Goal: Task Accomplishment & Management: Manage account settings

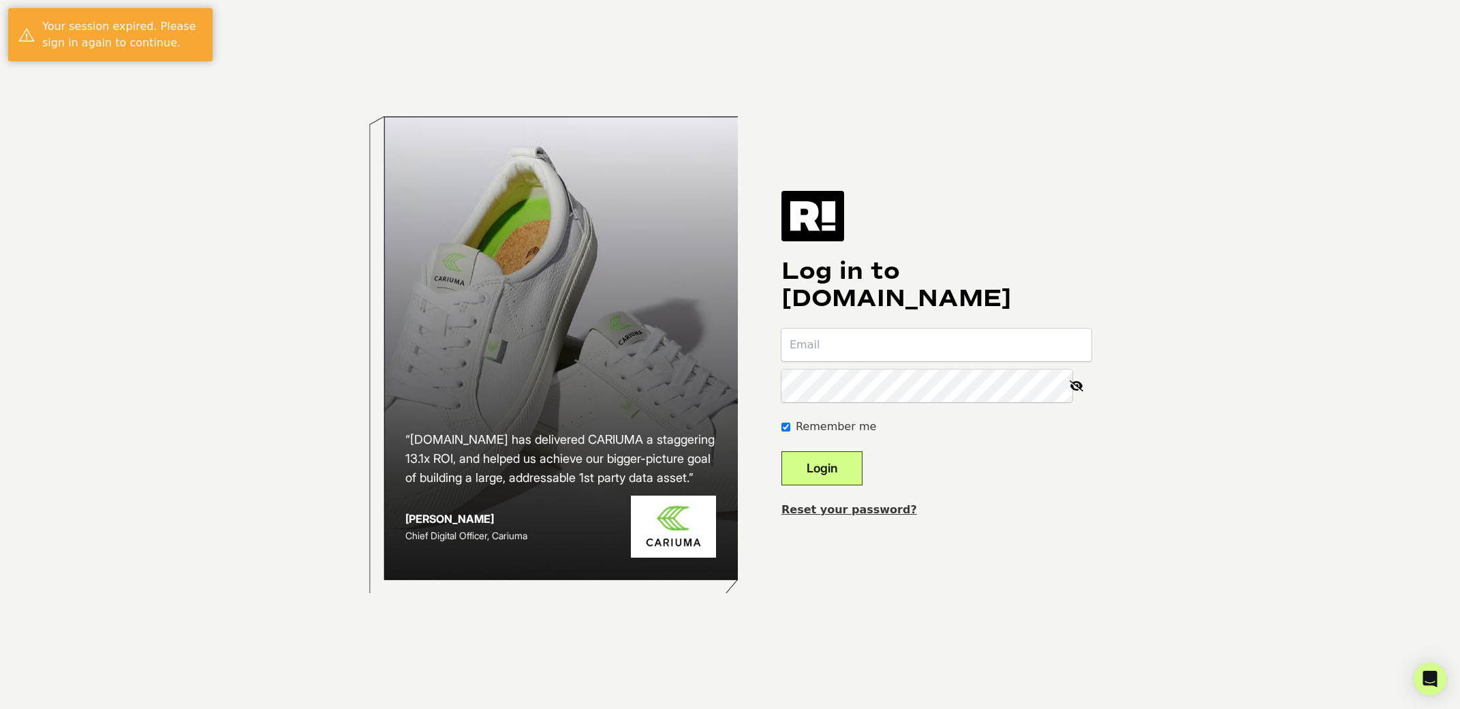
click at [927, 343] on input "email" at bounding box center [937, 344] width 310 height 33
type input "[PERSON_NAME][EMAIL_ADDRESS][PERSON_NAME][DOMAIN_NAME]"
click at [844, 476] on button "Login" at bounding box center [822, 468] width 81 height 34
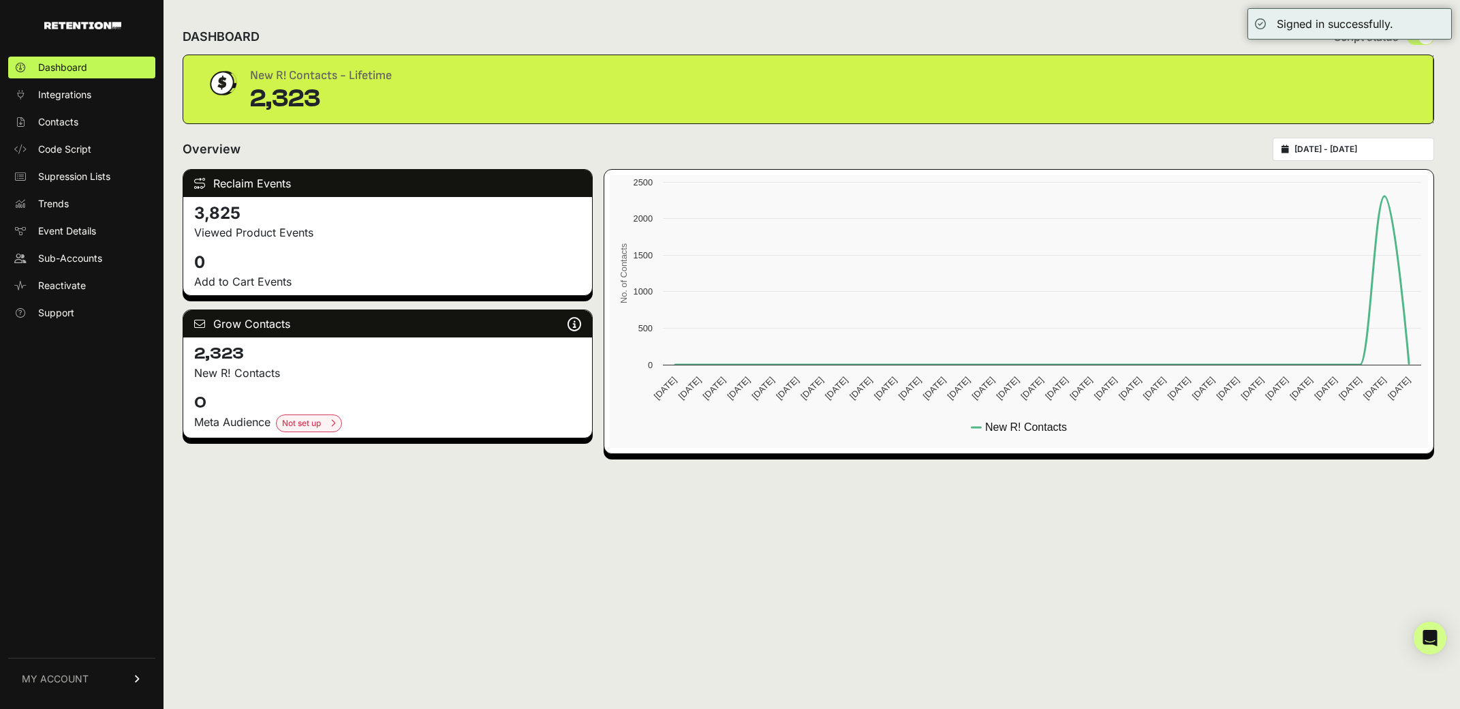
click at [48, 685] on span "MY ACCOUNT" at bounding box center [55, 679] width 67 height 14
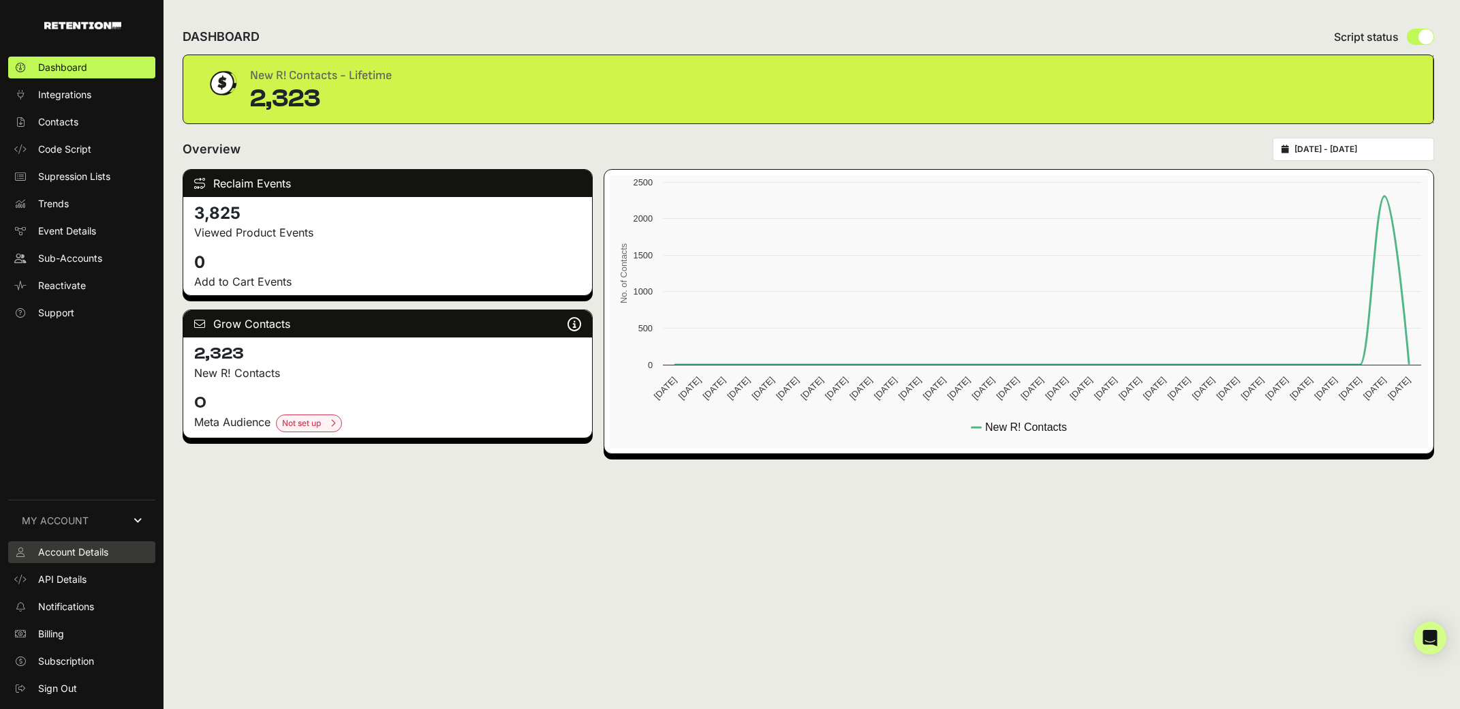
click at [76, 546] on span "Account Details" at bounding box center [73, 552] width 70 height 14
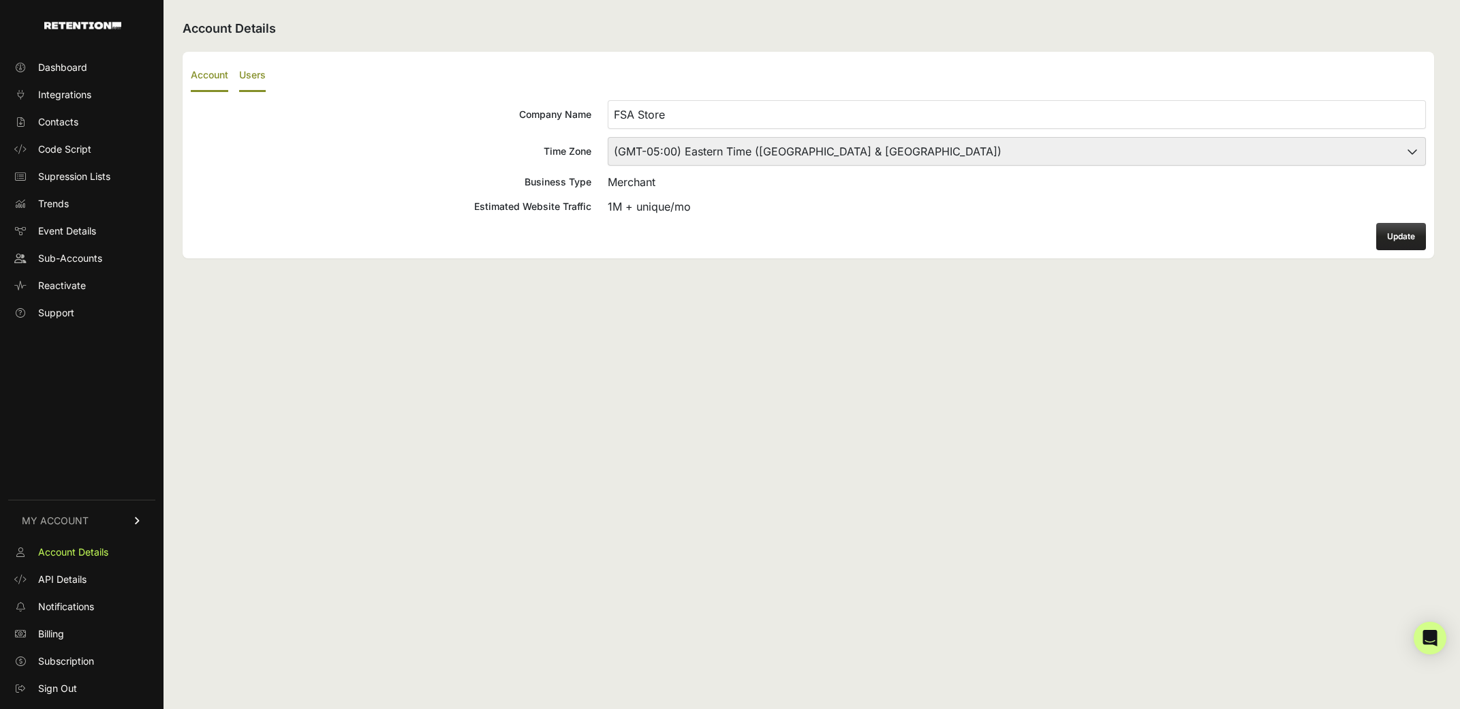
click at [247, 81] on label "Users" at bounding box center [252, 76] width 27 height 32
click at [0, 0] on input "Users" at bounding box center [0, 0] width 0 height 0
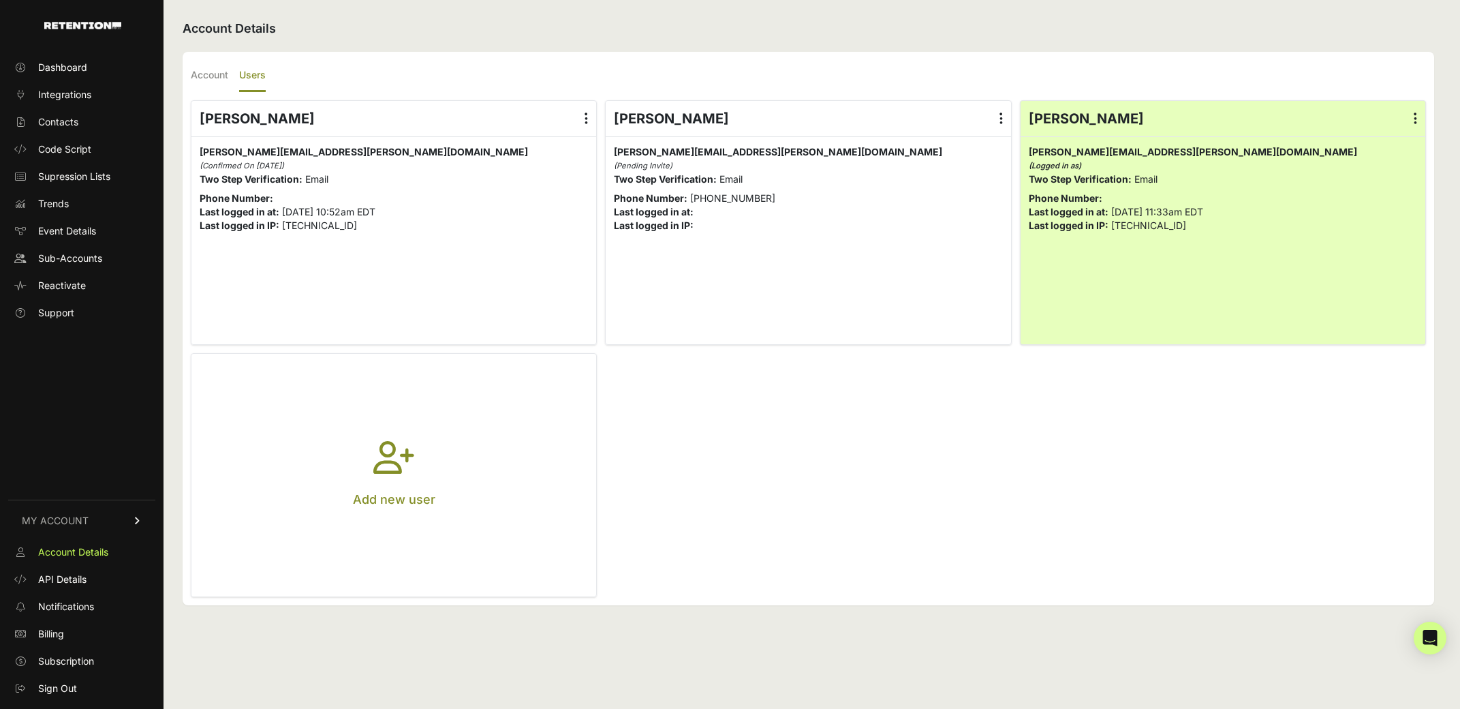
click at [480, 471] on button "Add new user" at bounding box center [393, 475] width 405 height 243
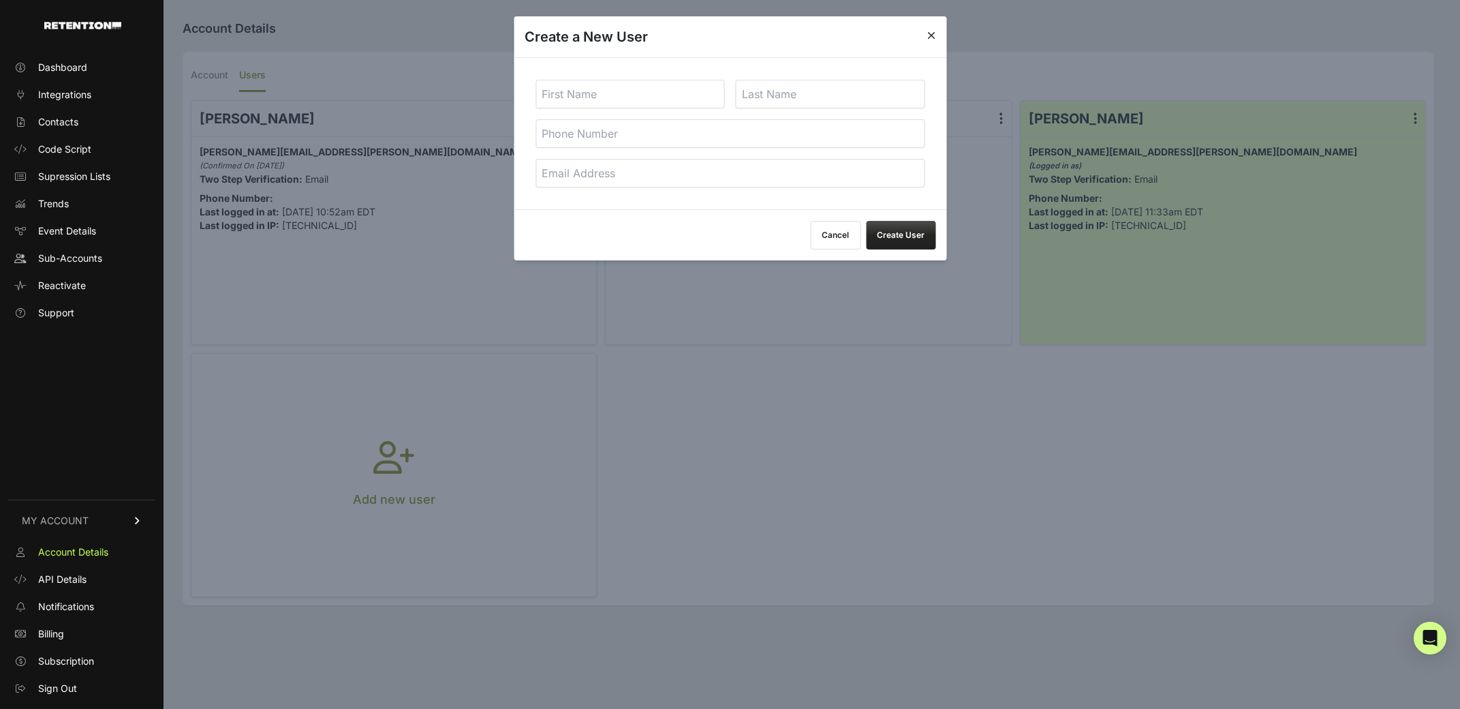
click at [578, 97] on input "text" at bounding box center [630, 94] width 189 height 29
click at [573, 137] on input "tel" at bounding box center [730, 133] width 389 height 29
click at [574, 181] on input "email" at bounding box center [730, 173] width 389 height 29
paste input "lukas@datacop.services"
type input "lukas@datacop.services"
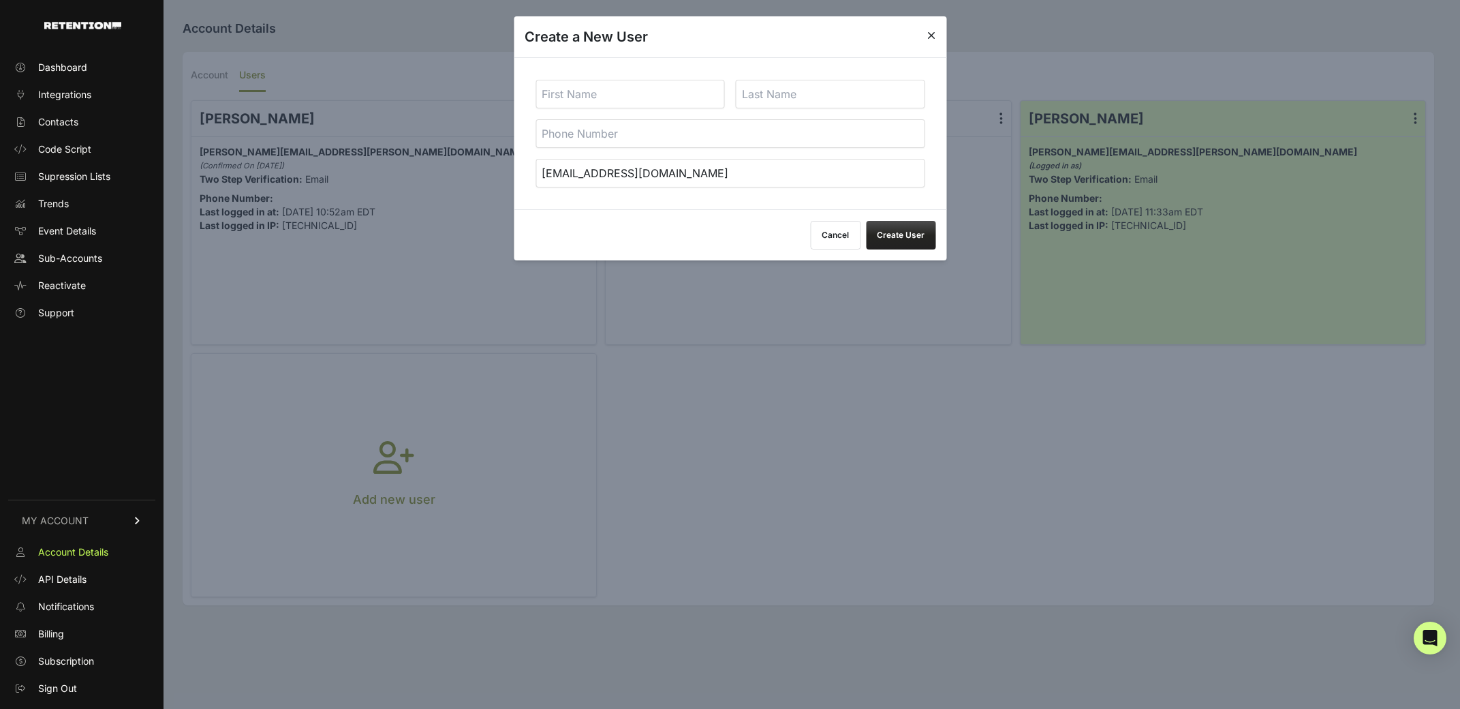
click at [571, 93] on input "text" at bounding box center [630, 94] width 189 height 29
type input "Lukas"
click at [917, 238] on button "Create User" at bounding box center [901, 235] width 70 height 29
click at [779, 90] on input "text" at bounding box center [830, 94] width 189 height 29
paste input "Bihary"
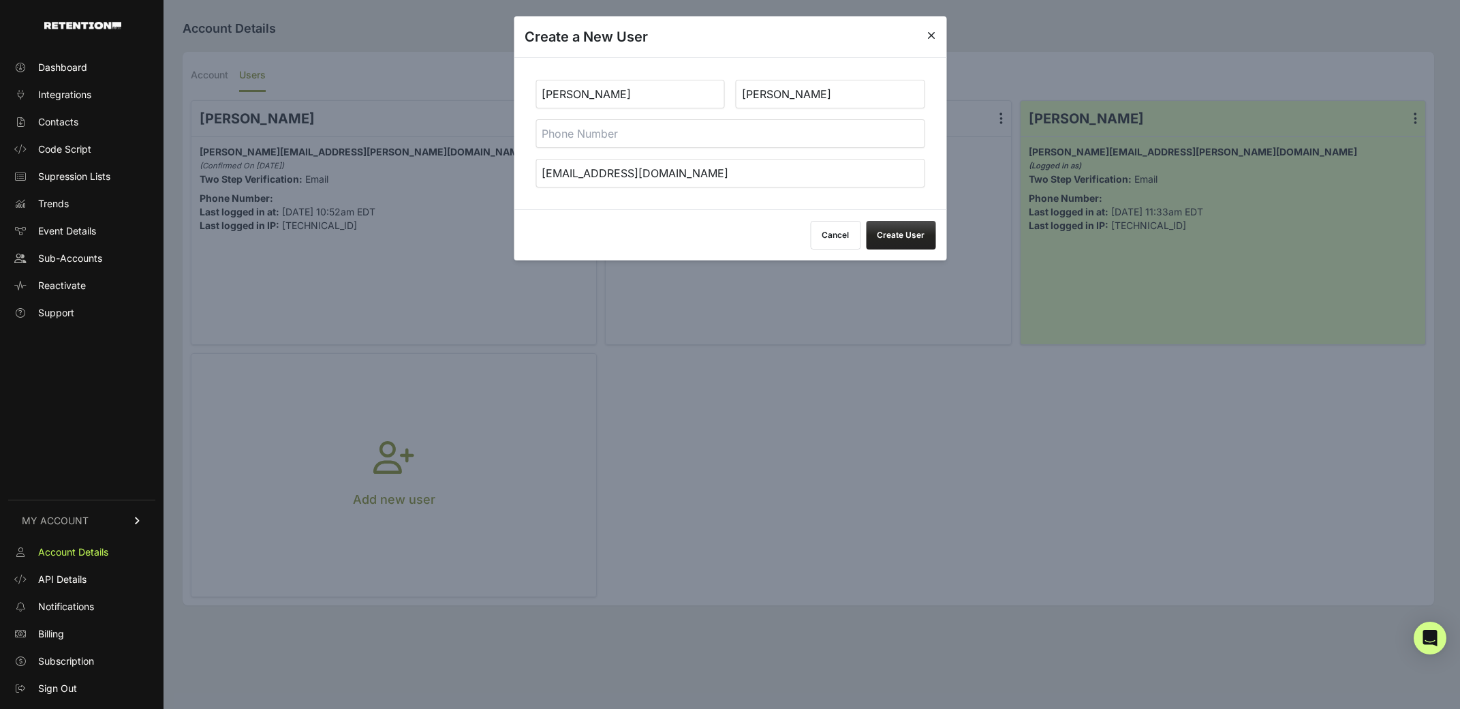
type input "Bihary"
click at [889, 247] on button "Create User" at bounding box center [901, 235] width 70 height 29
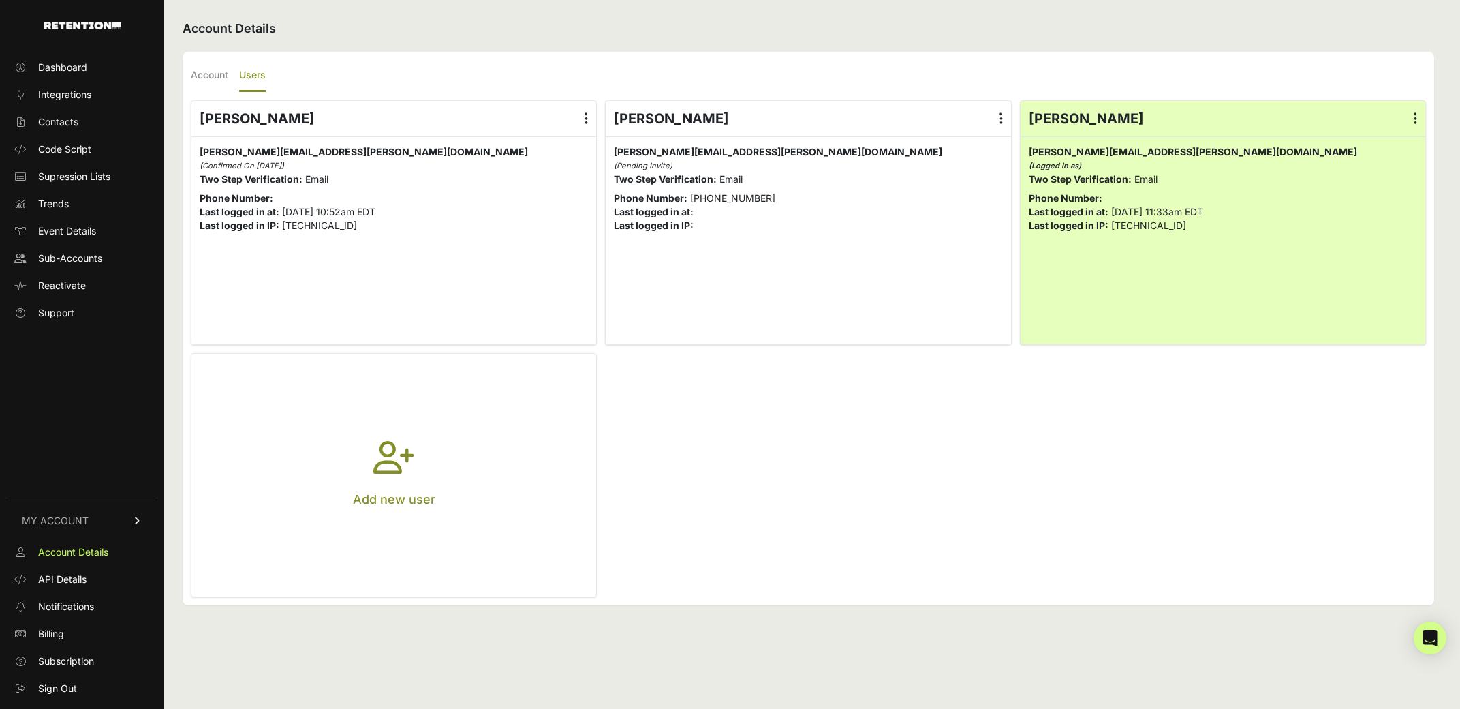
click at [430, 450] on button "Add new user" at bounding box center [393, 475] width 405 height 243
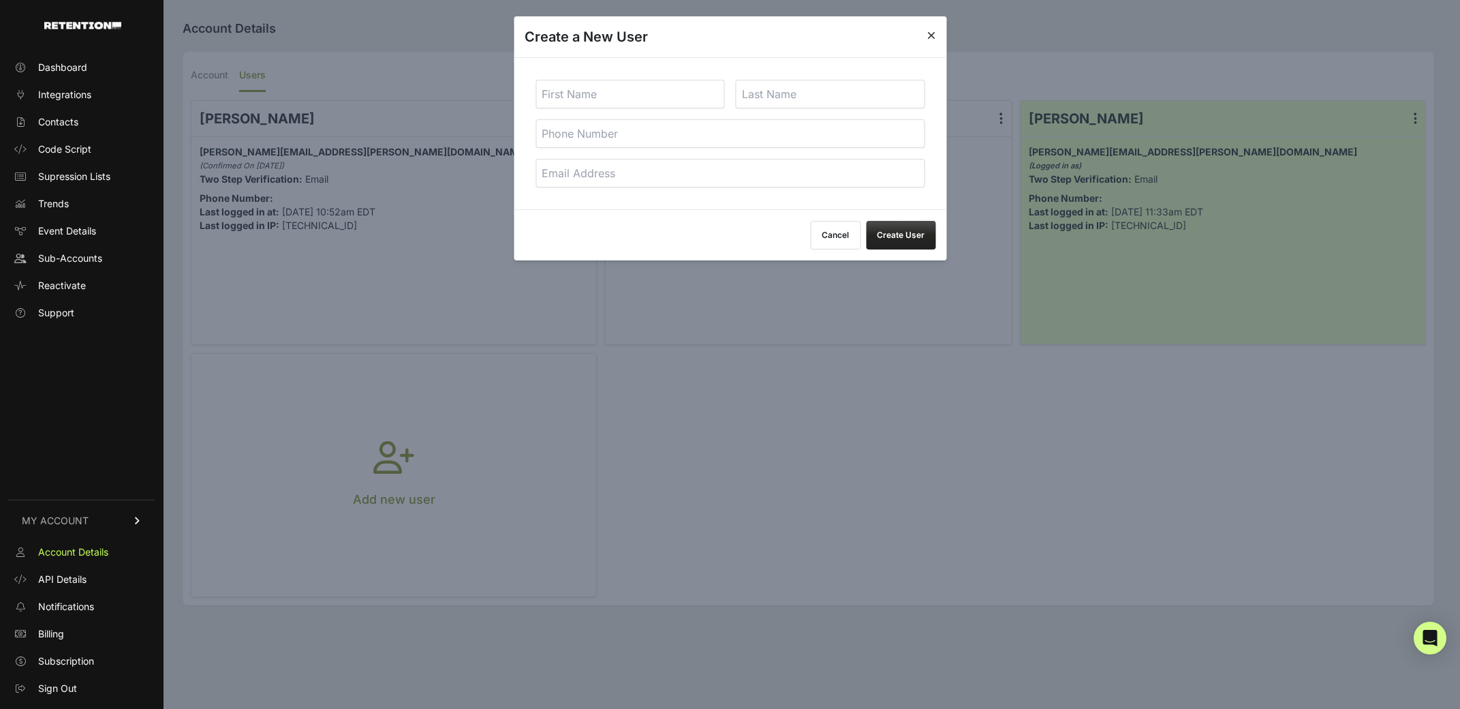
click at [856, 233] on button "Cancel" at bounding box center [835, 235] width 50 height 29
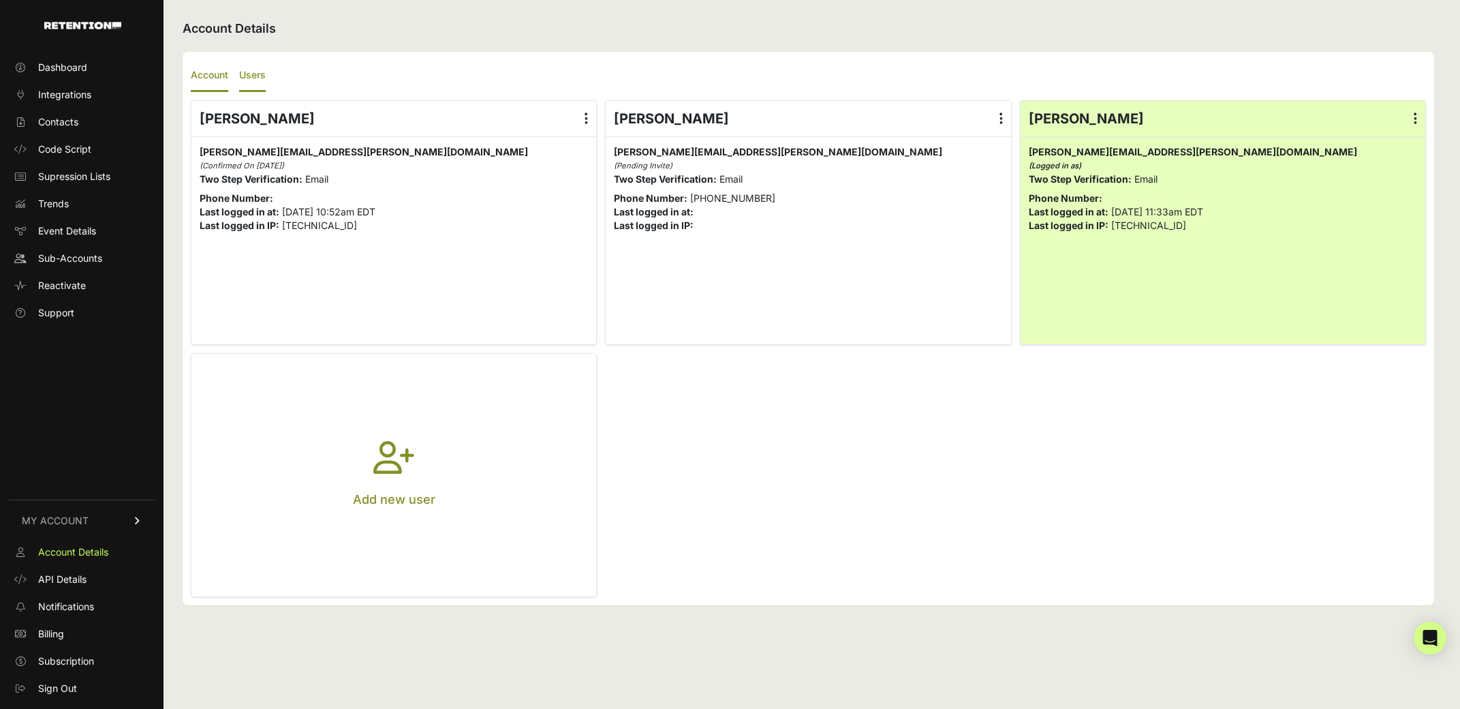
click at [212, 76] on label "Account" at bounding box center [209, 76] width 37 height 32
click at [0, 0] on input "Account" at bounding box center [0, 0] width 0 height 0
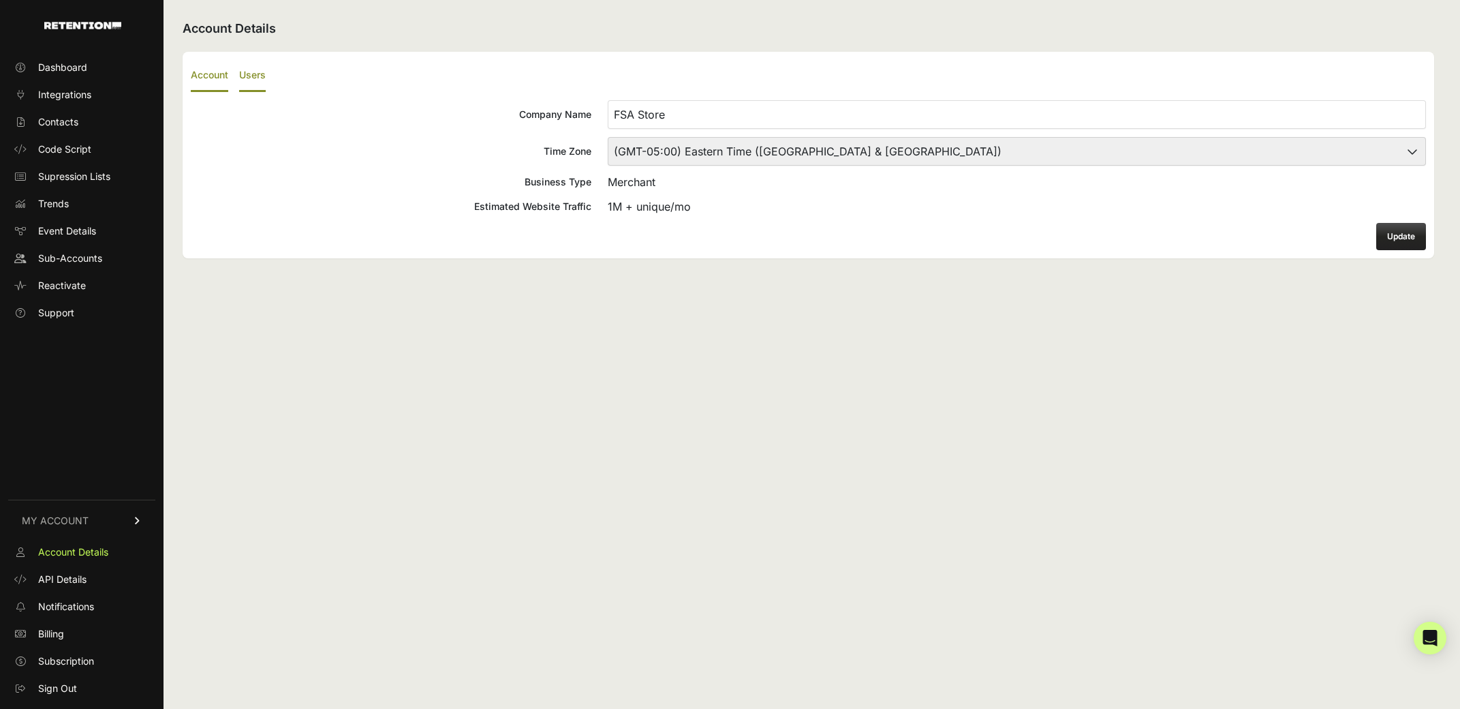
click at [265, 80] on label "Users" at bounding box center [252, 76] width 27 height 32
click at [0, 0] on input "Users" at bounding box center [0, 0] width 0 height 0
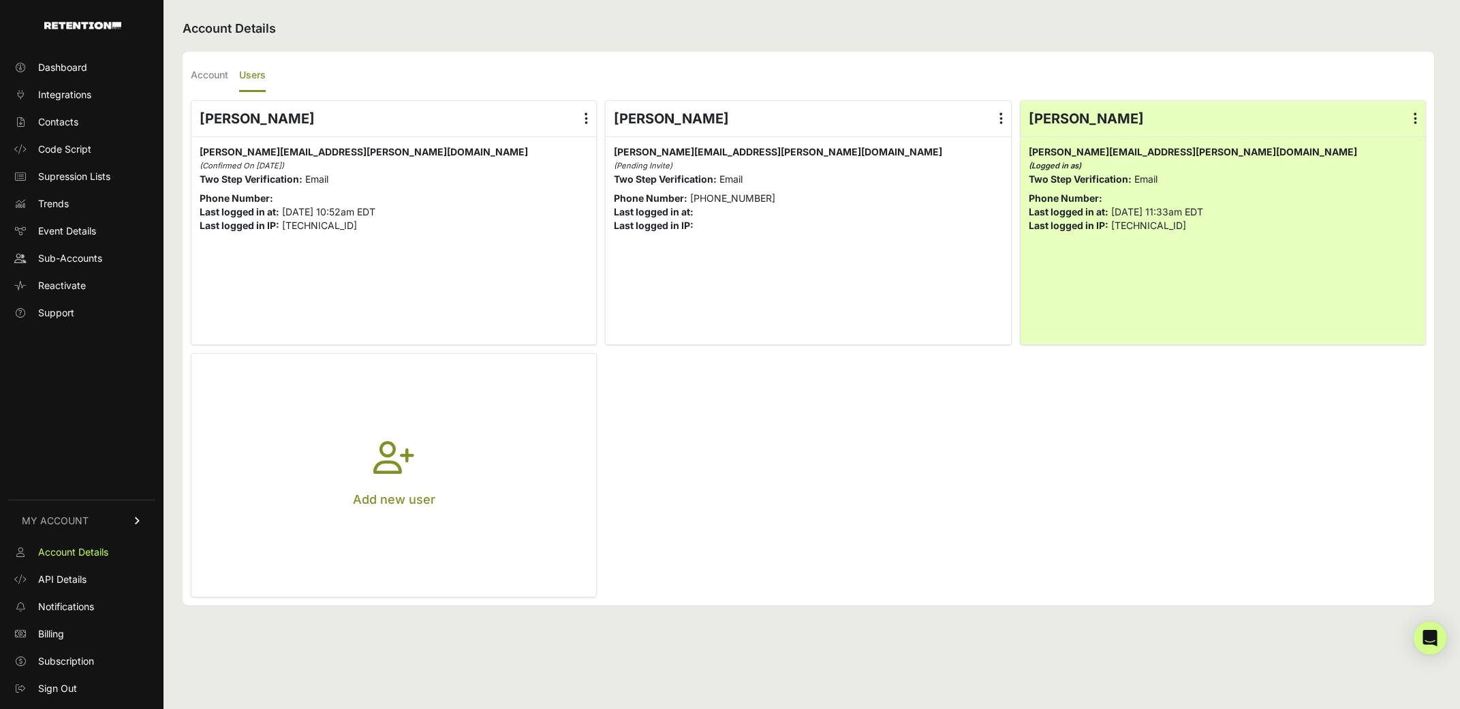
click at [358, 504] on p "Add new user" at bounding box center [394, 499] width 82 height 19
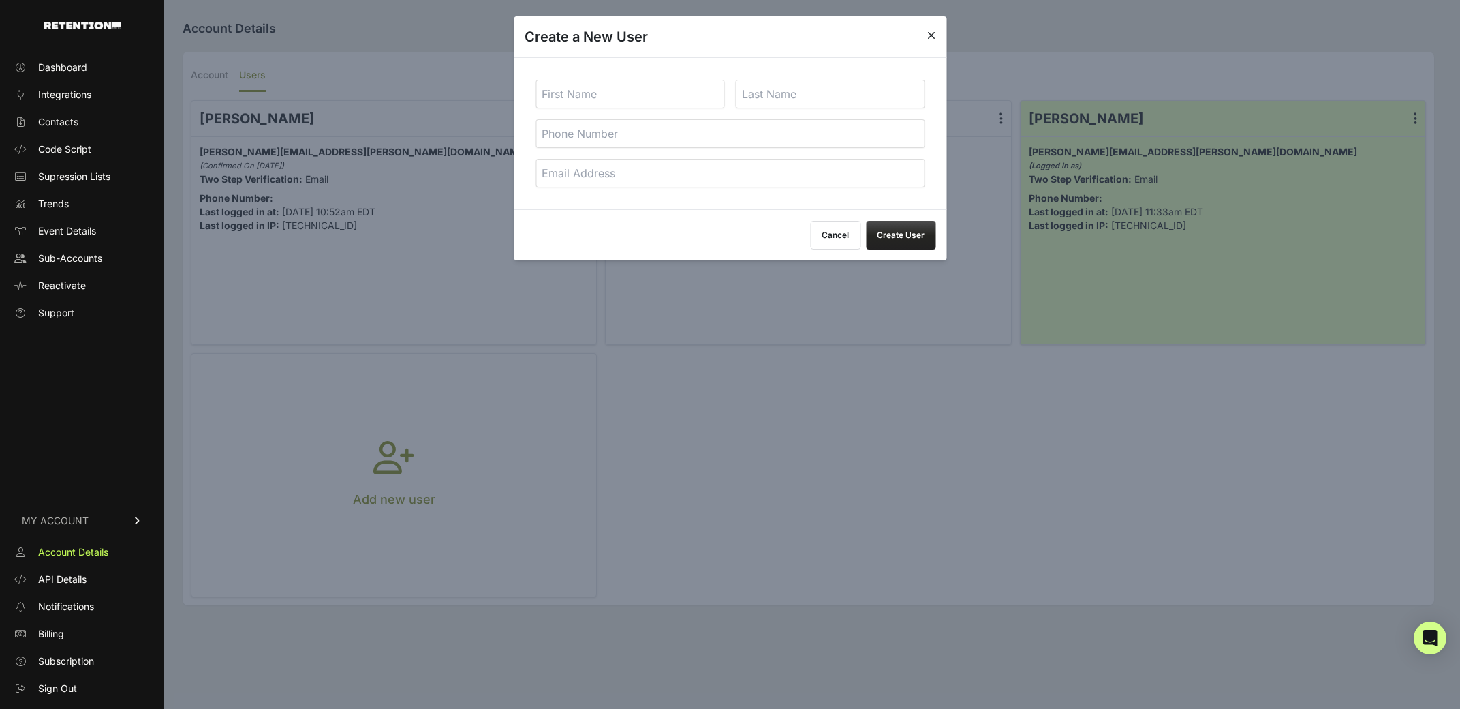
click at [591, 171] on input "email" at bounding box center [730, 173] width 389 height 29
paste input "daniar@datacop.services"
type input "daniar@datacop.services"
click at [597, 91] on input "text" at bounding box center [630, 94] width 189 height 29
type input "Daniar"
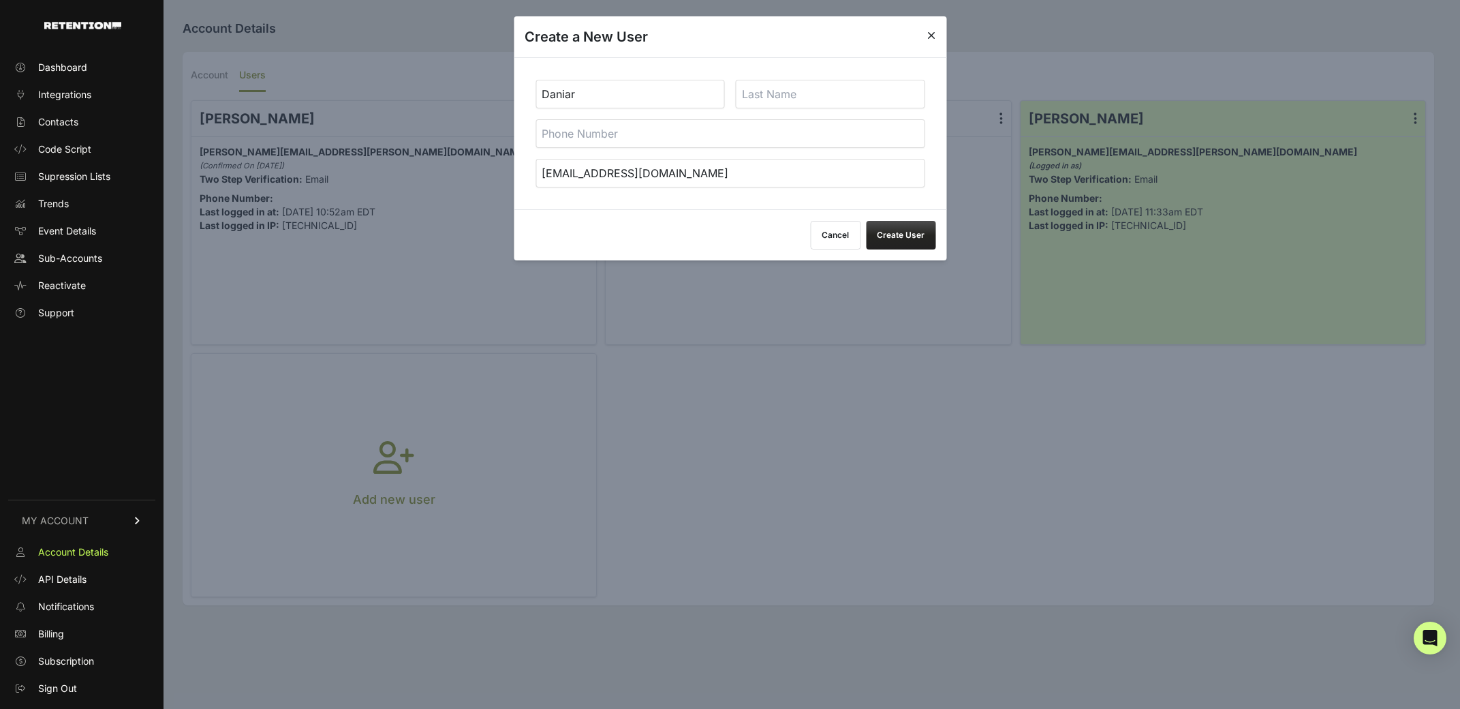
paste input "Rusnak"
type input "Rusnak"
click at [905, 231] on button "Create User" at bounding box center [901, 235] width 70 height 29
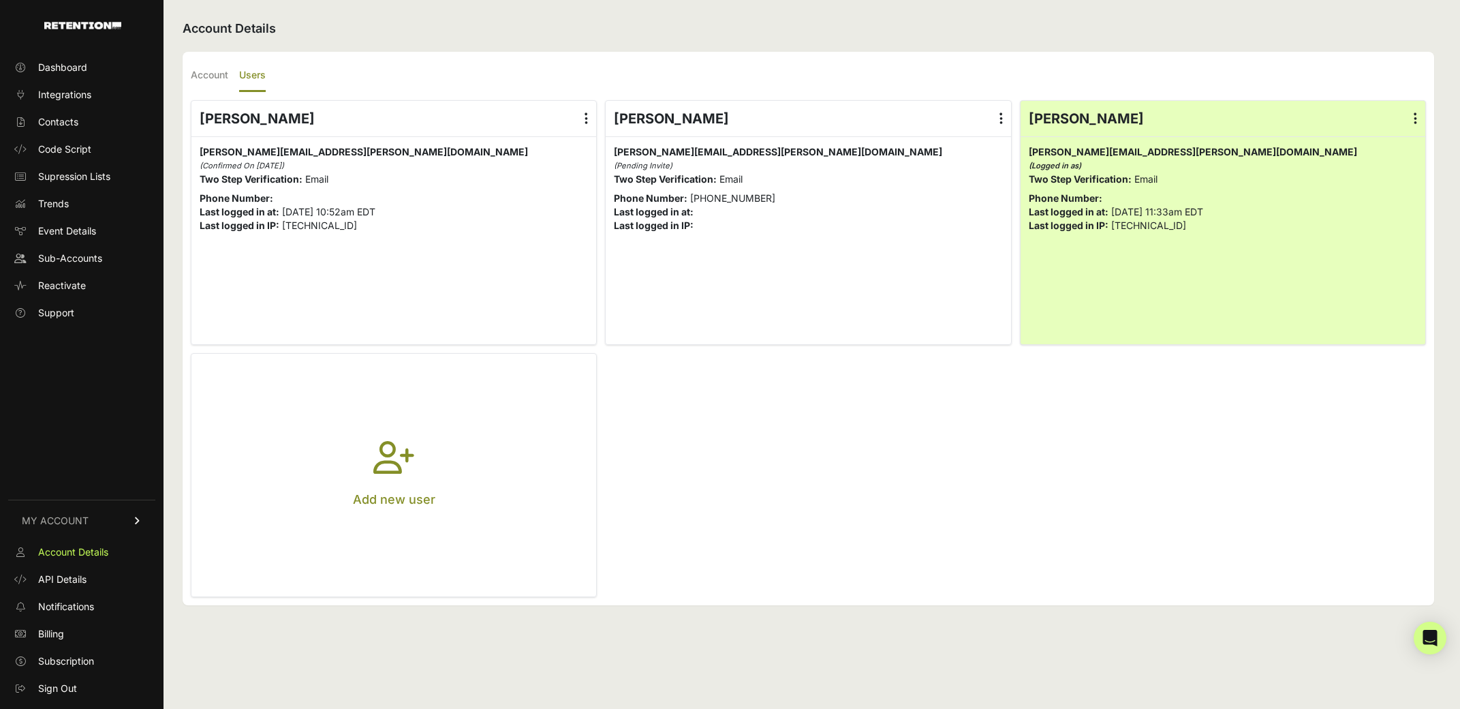
click at [860, 444] on ul "[PERSON_NAME] Edit Details Reset Password Login History [GEOGRAPHIC_DATA] [PERS…" at bounding box center [808, 348] width 1235 height 497
click at [207, 82] on label "Account" at bounding box center [209, 76] width 37 height 32
click at [0, 0] on input "Account" at bounding box center [0, 0] width 0 height 0
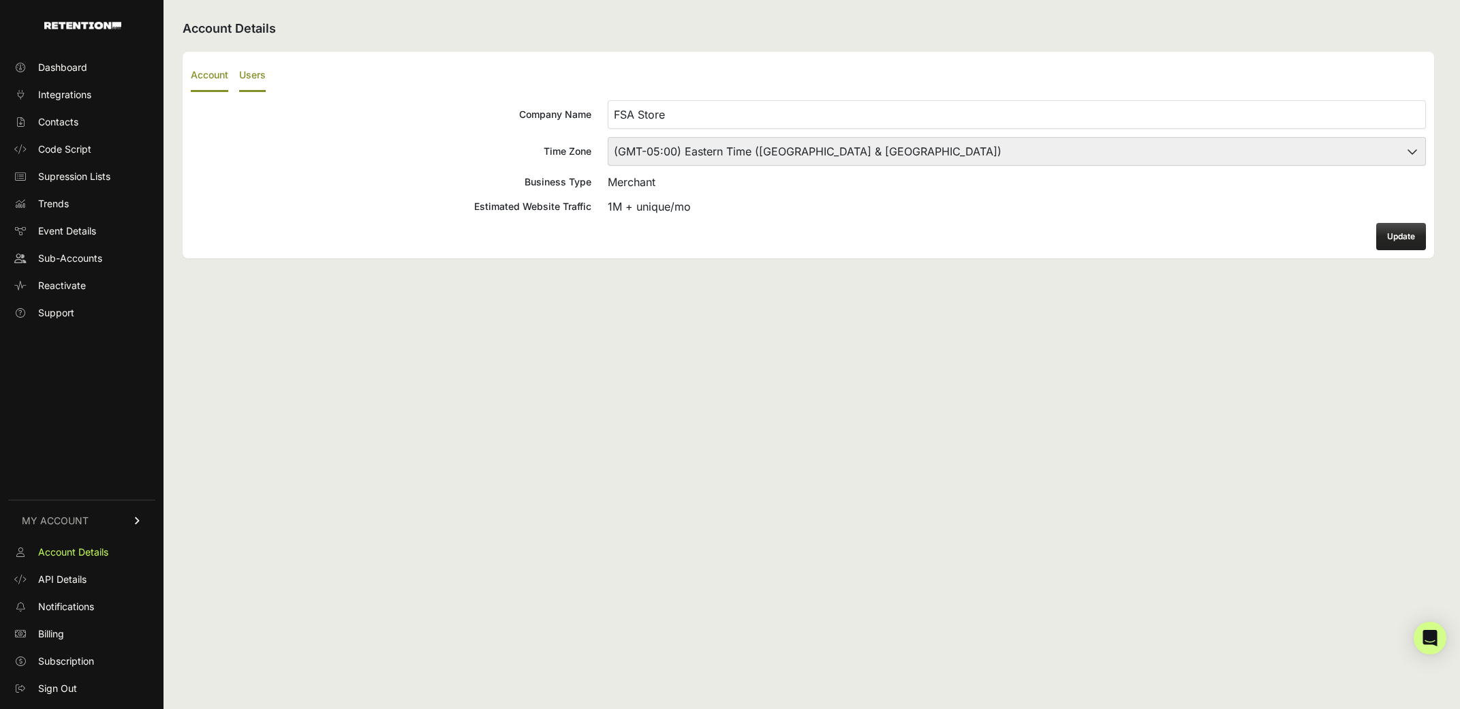
click at [260, 84] on label "Users" at bounding box center [252, 76] width 27 height 32
click at [0, 0] on input "Users" at bounding box center [0, 0] width 0 height 0
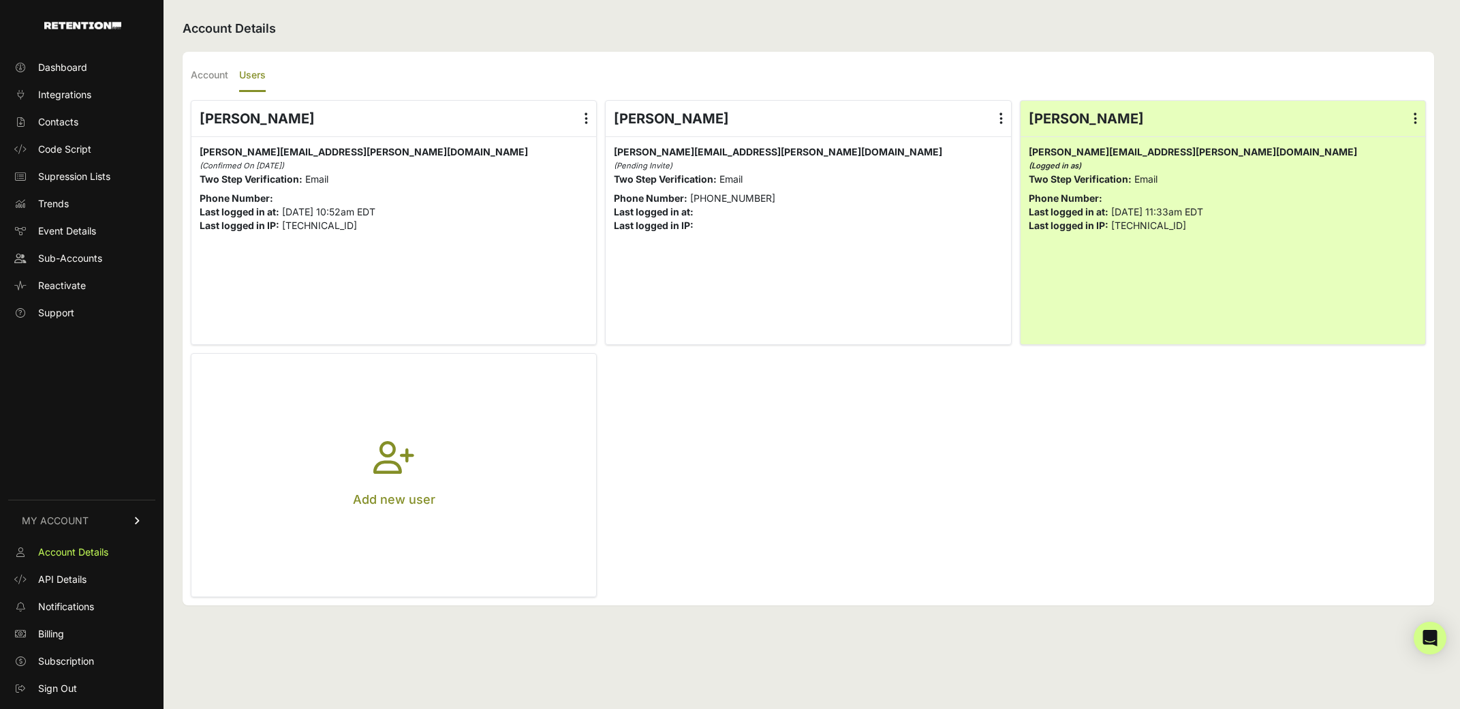
click at [498, 689] on div "Account Details Account Users Company Name FSA Store Time Zone (GMT-10:00) [GEO…" at bounding box center [809, 354] width 1290 height 709
click at [59, 67] on span "Dashboard" at bounding box center [62, 68] width 49 height 14
